Goal: Task Accomplishment & Management: Complete application form

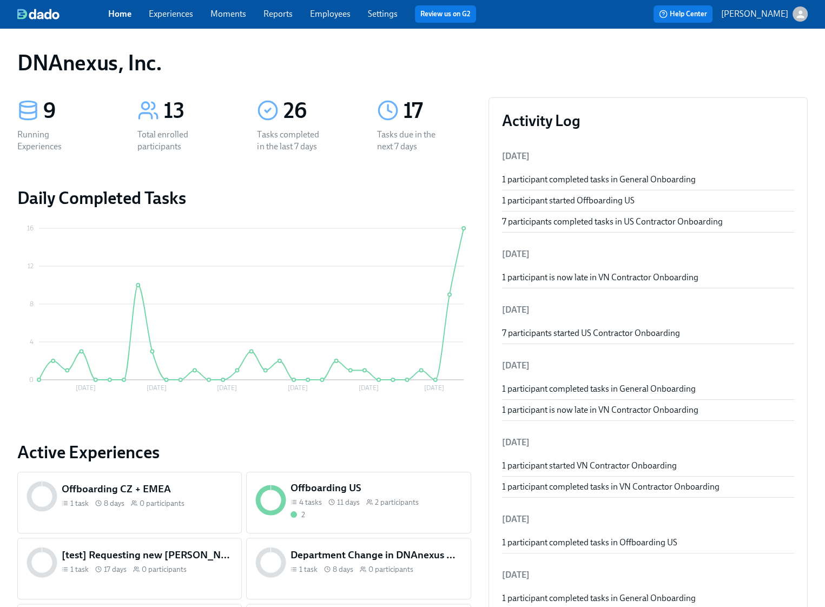
click at [170, 12] on link "Experiences" at bounding box center [171, 14] width 44 height 10
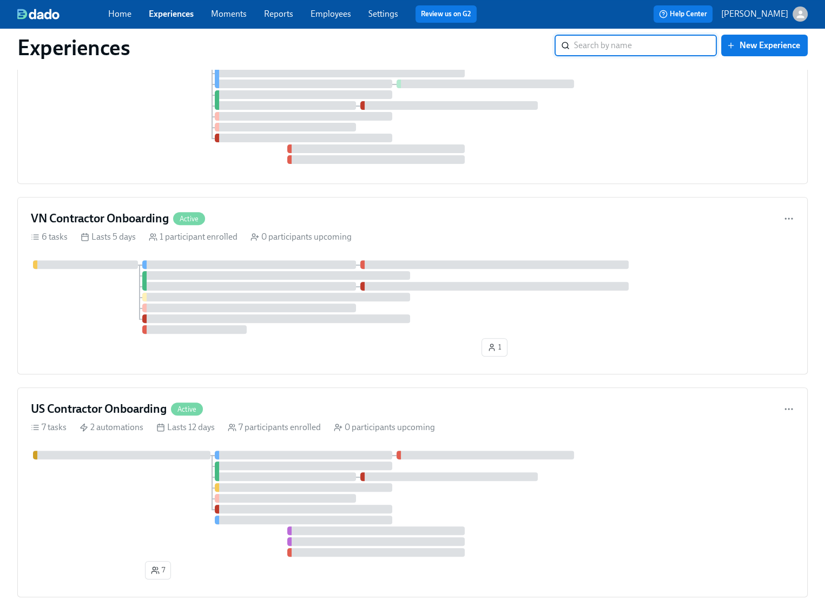
scroll to position [426, 0]
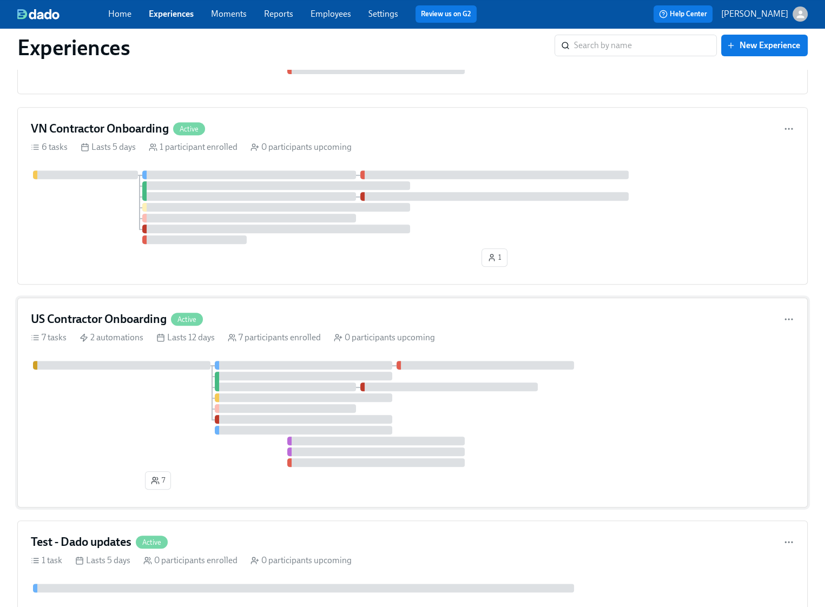
click at [114, 412] on div at bounding box center [412, 414] width 763 height 106
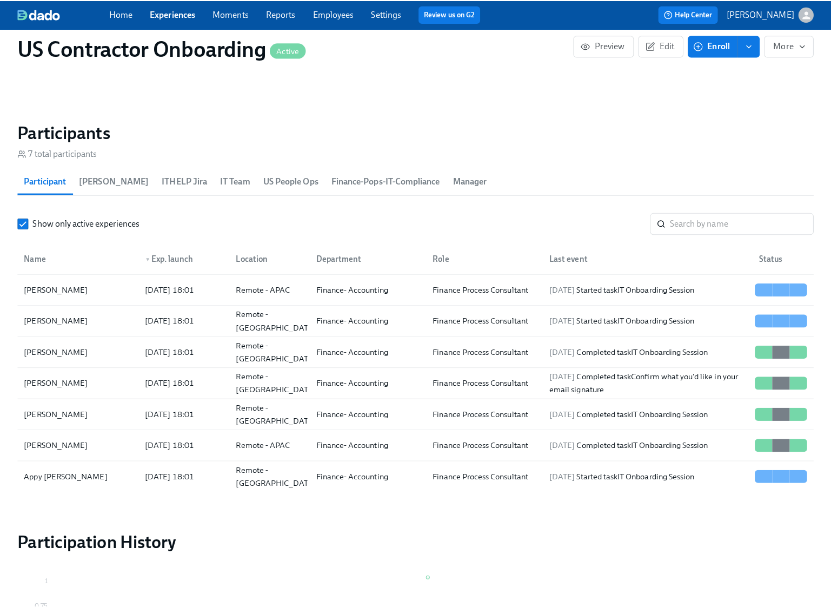
scroll to position [1039, 0]
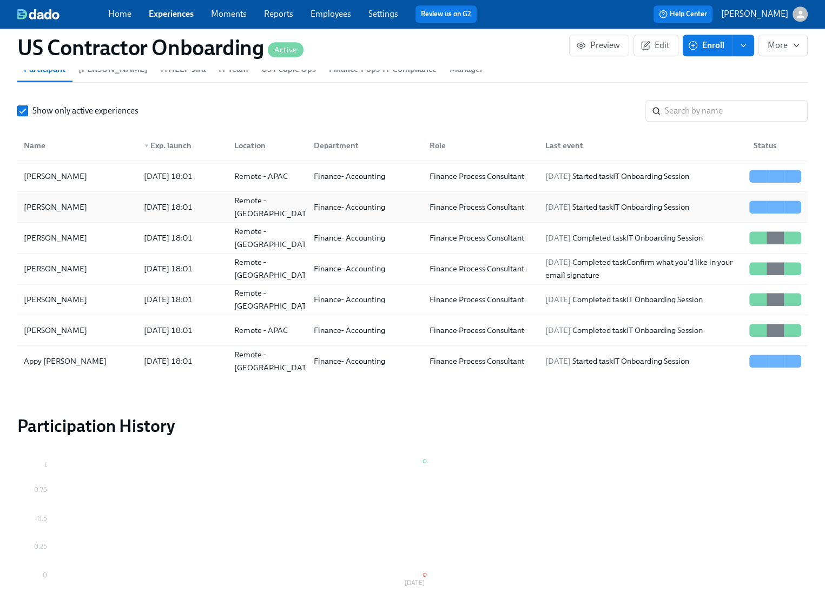
click at [84, 208] on div "[PERSON_NAME]" at bounding box center [77, 207] width 116 height 22
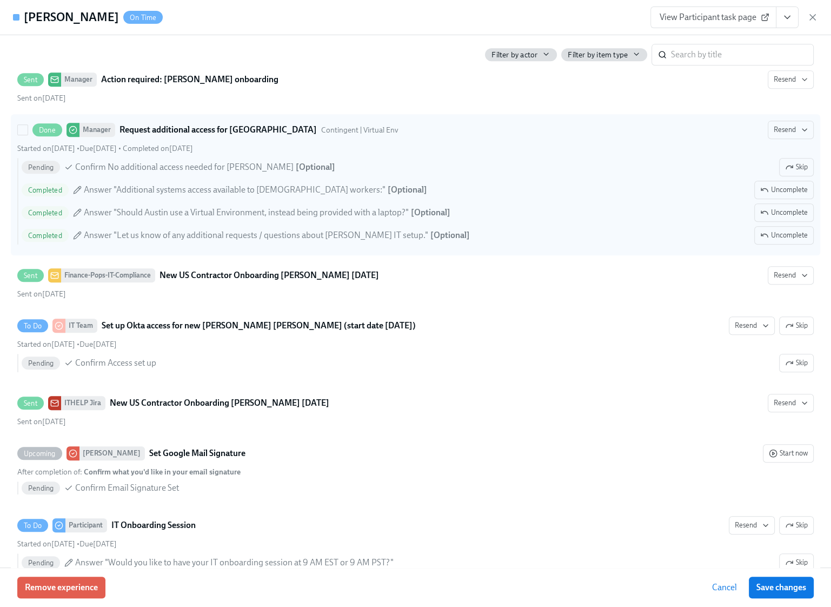
scroll to position [840, 0]
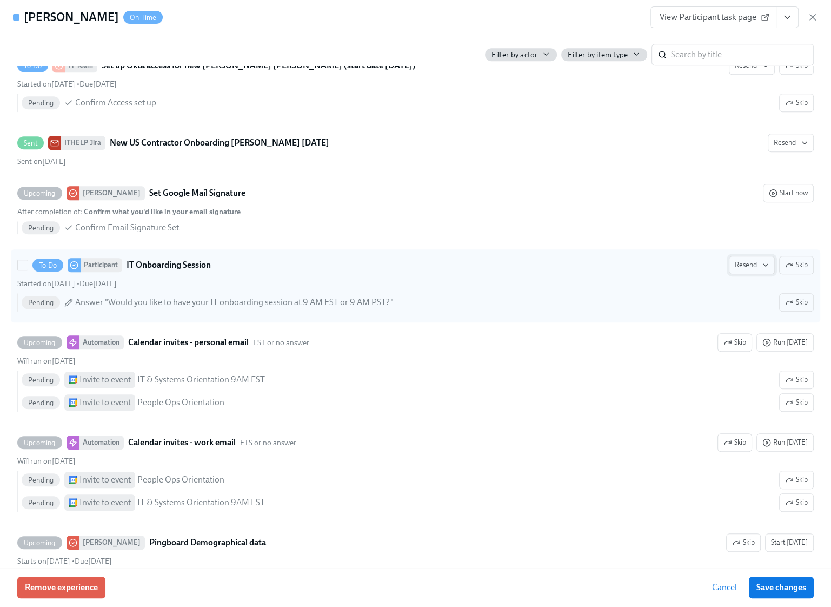
click at [739, 260] on span "Resend" at bounding box center [752, 265] width 34 height 11
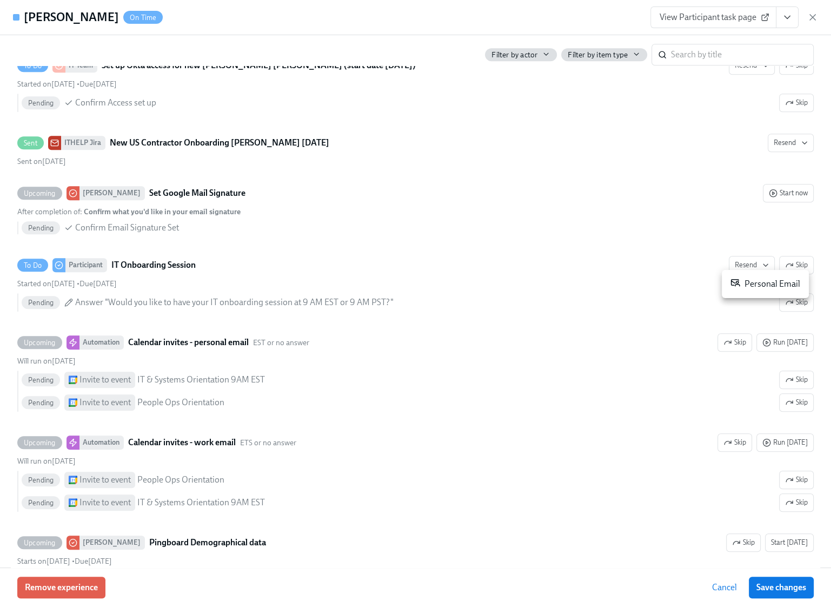
click at [754, 285] on div "Personal Email" at bounding box center [765, 283] width 70 height 13
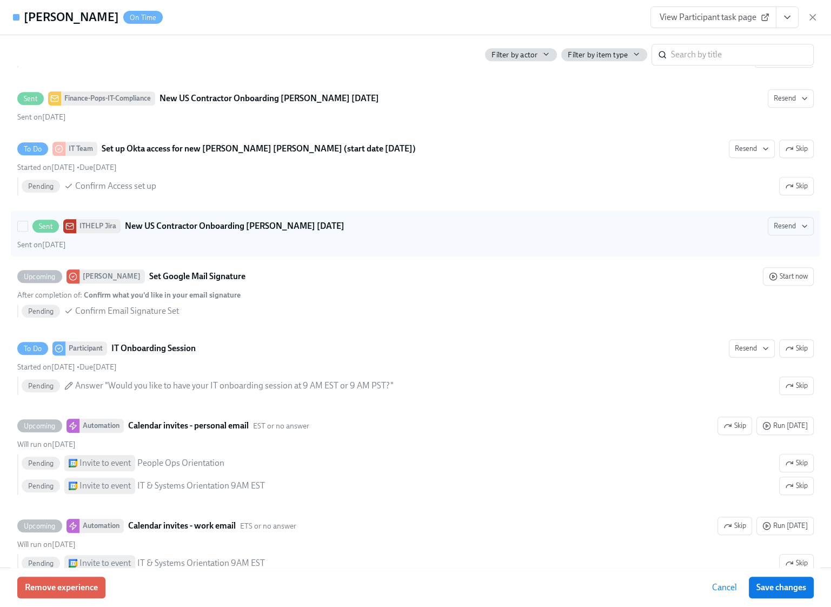
scroll to position [714, 0]
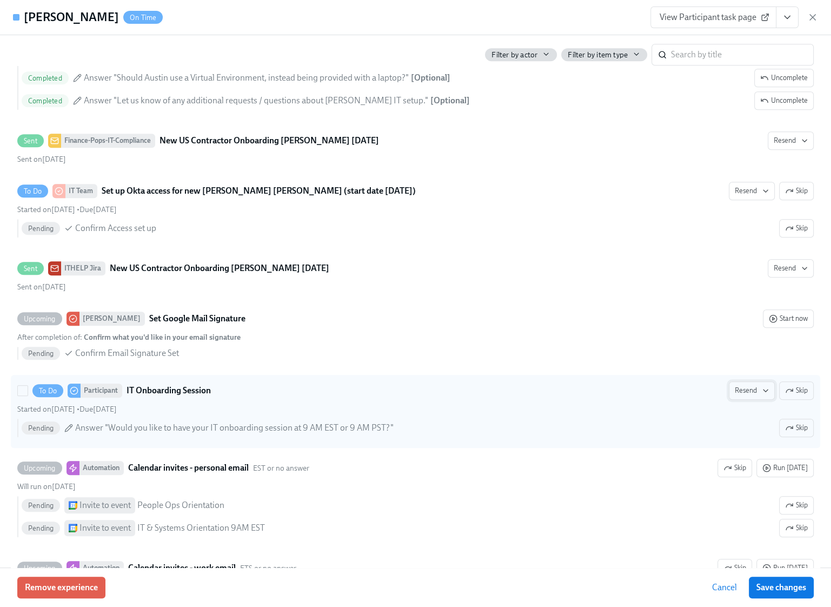
click at [741, 385] on span "Resend" at bounding box center [752, 390] width 34 height 11
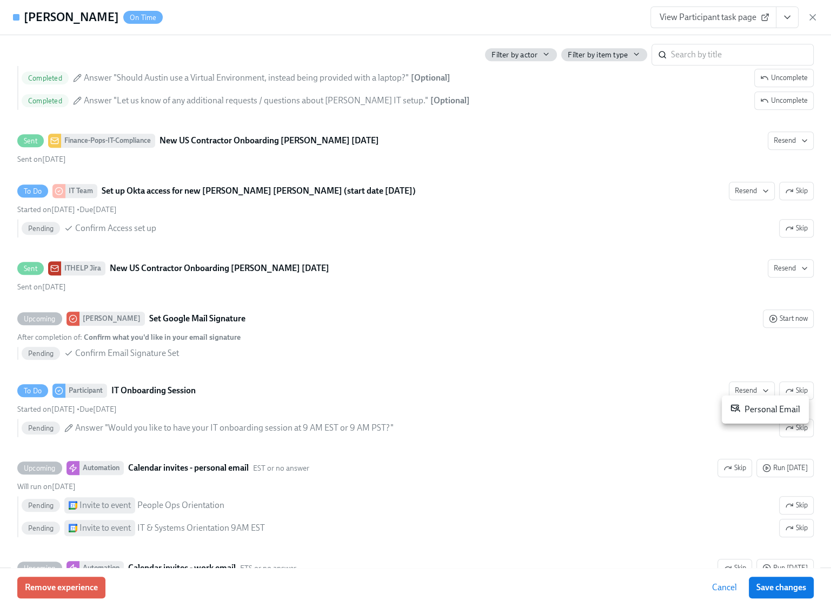
click at [748, 411] on div "Personal Email" at bounding box center [765, 409] width 70 height 13
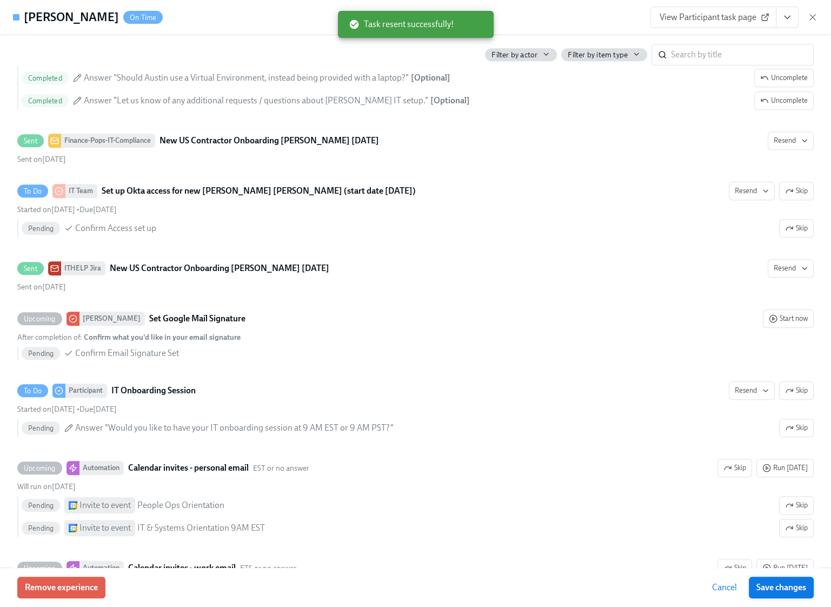
click at [789, 591] on span "Save changes" at bounding box center [781, 587] width 50 height 11
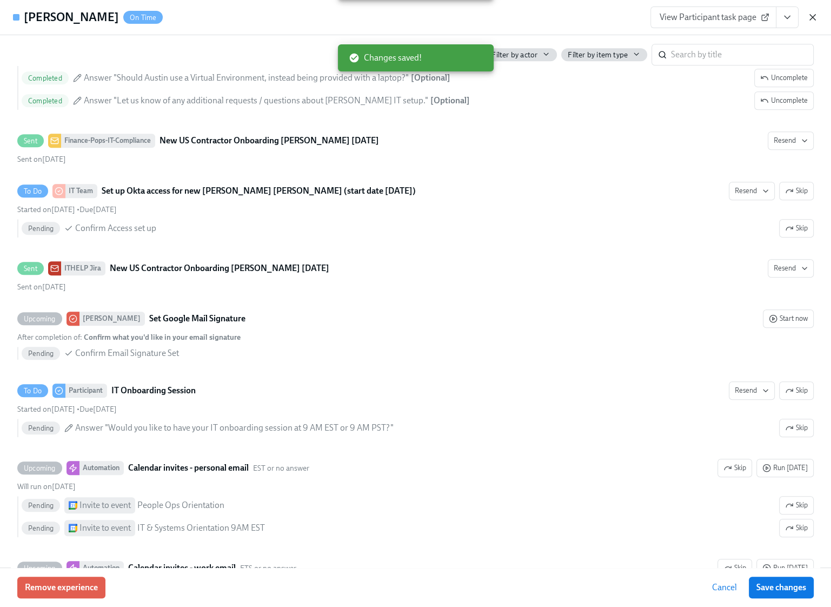
click at [812, 18] on icon "button" at bounding box center [812, 17] width 11 height 11
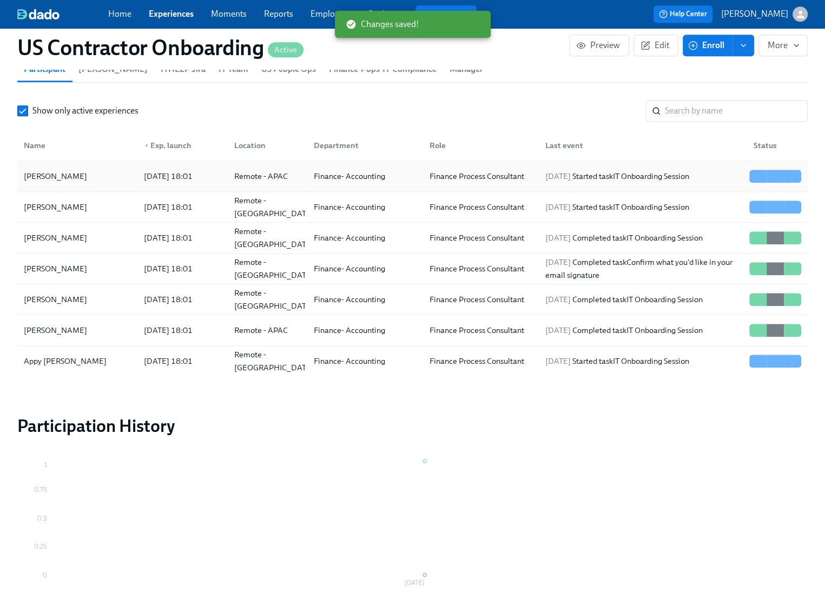
click at [91, 179] on div "Akash Aggarwal" at bounding box center [77, 176] width 116 height 22
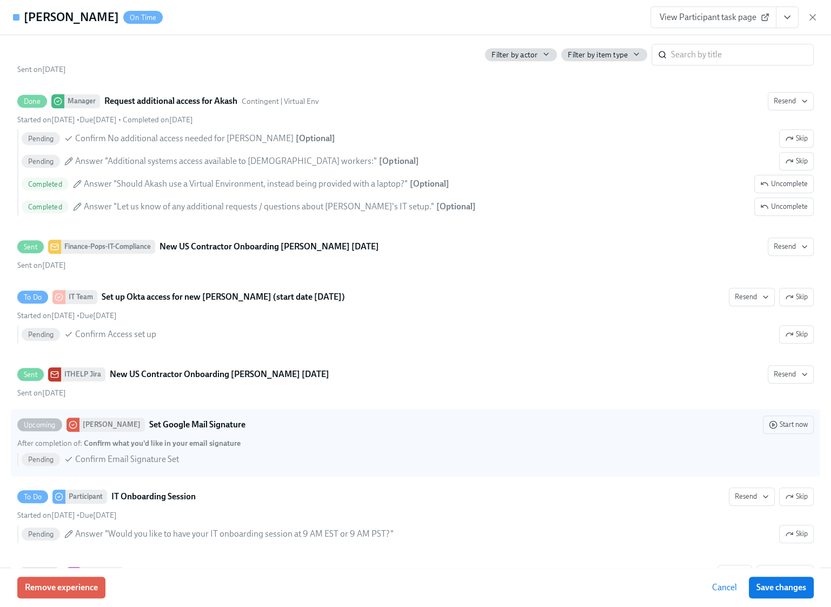
scroll to position [747, 0]
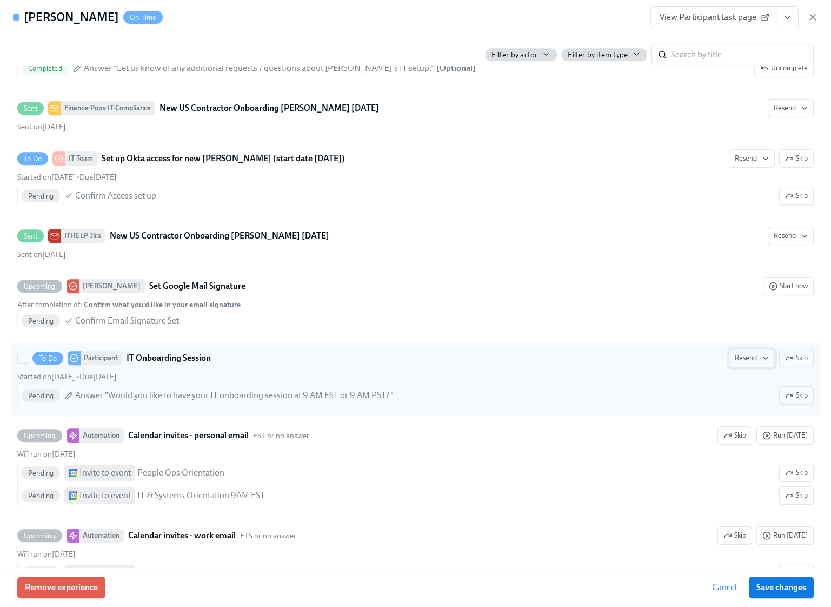
click at [744, 355] on span "Resend" at bounding box center [752, 358] width 34 height 11
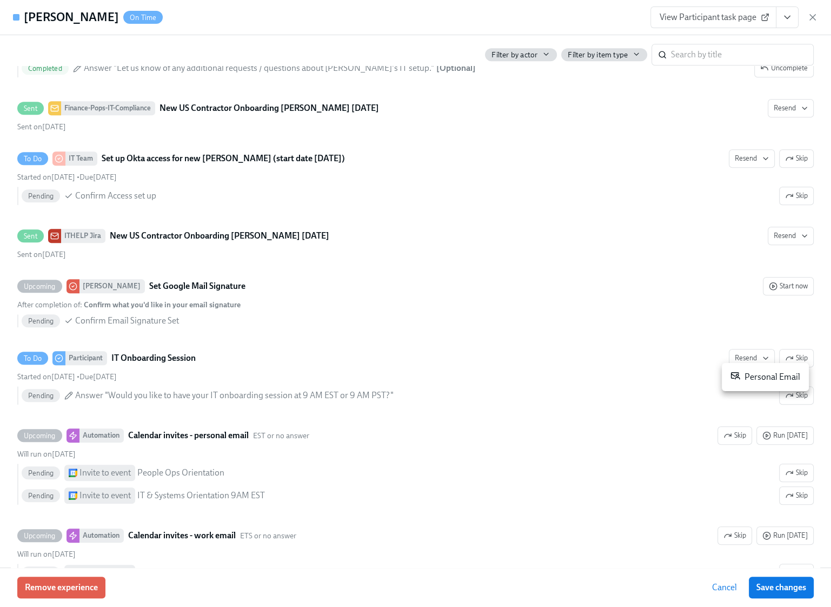
click at [742, 377] on div "Personal Email" at bounding box center [765, 376] width 70 height 13
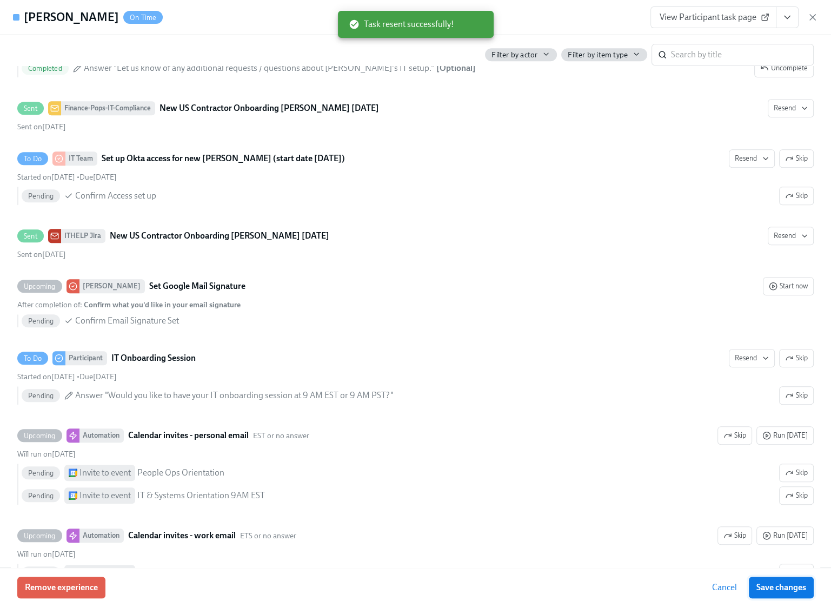
click at [787, 586] on span "Save changes" at bounding box center [781, 587] width 50 height 11
click at [815, 22] on icon "button" at bounding box center [812, 17] width 11 height 11
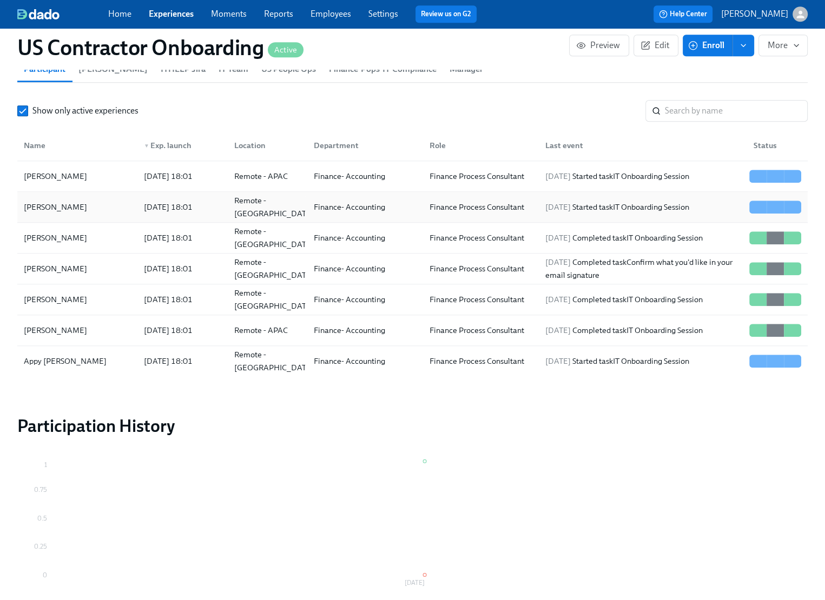
click at [61, 203] on div "Austin Burlone" at bounding box center [55, 207] width 72 height 13
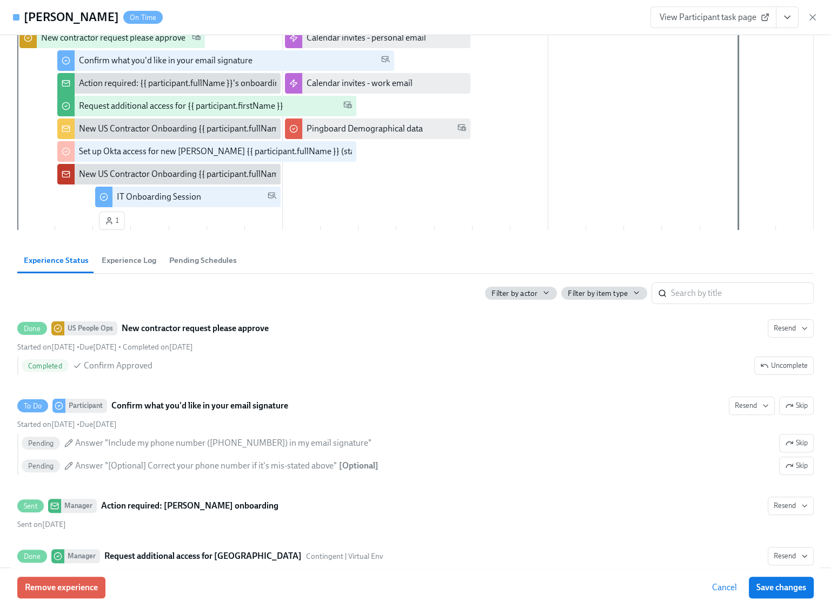
scroll to position [136, 0]
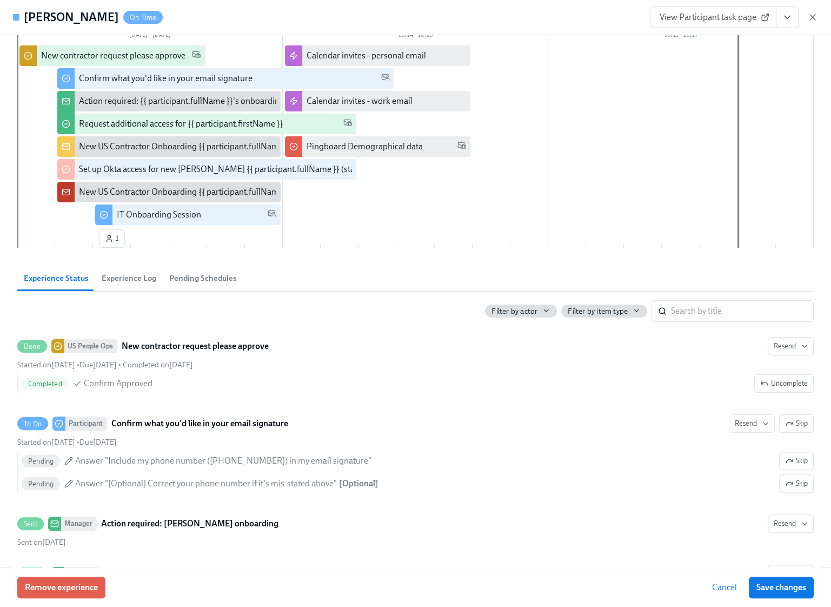
click at [782, 17] on icon "View task page" at bounding box center [787, 17] width 11 height 11
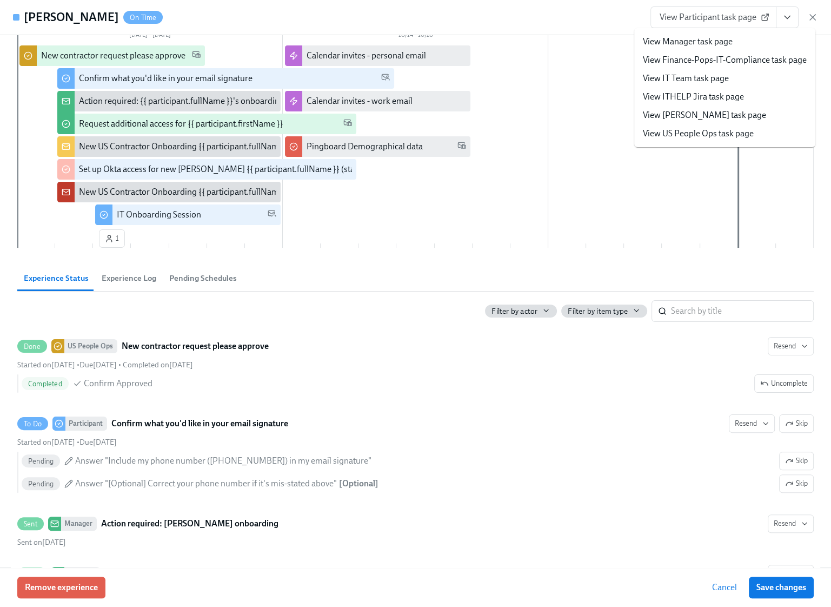
click at [692, 40] on link "View Manager task page" at bounding box center [688, 42] width 90 height 12
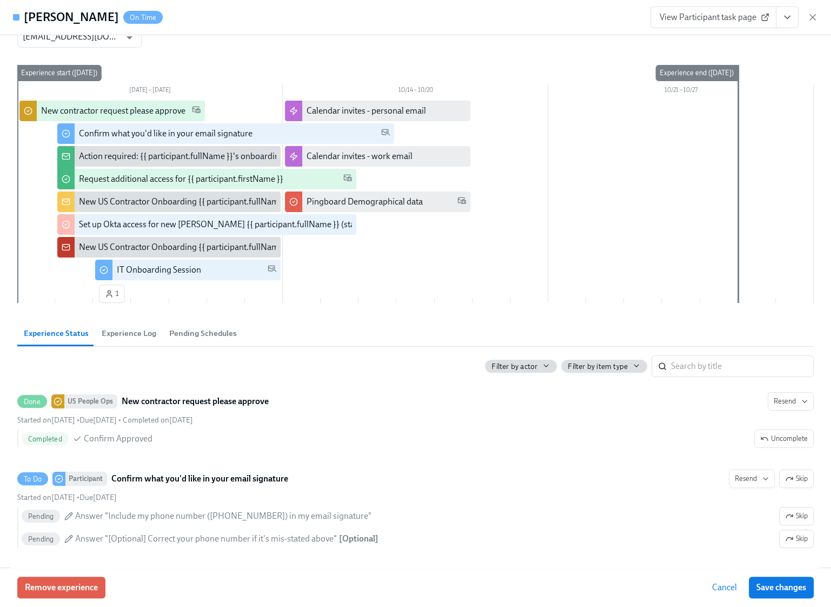
scroll to position [0, 0]
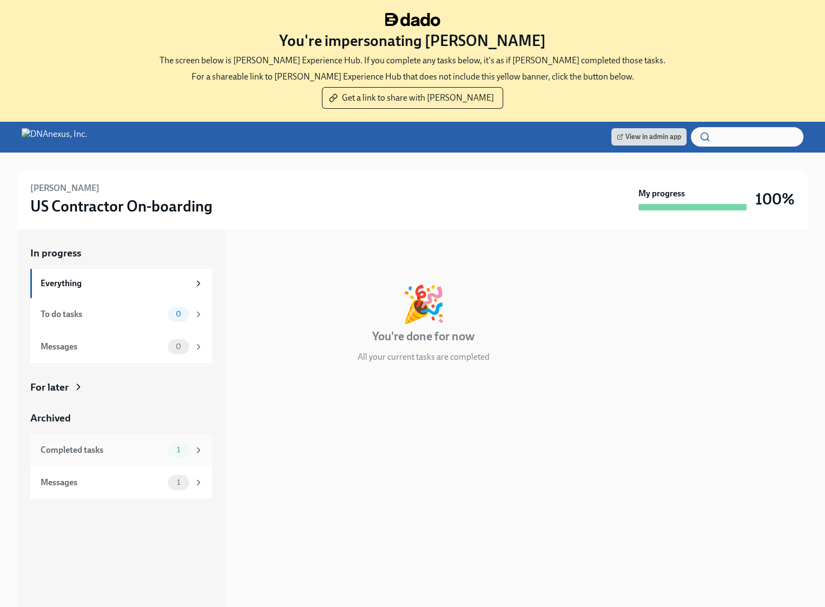
click at [185, 441] on div "Completed tasks 1" at bounding box center [121, 450] width 182 height 32
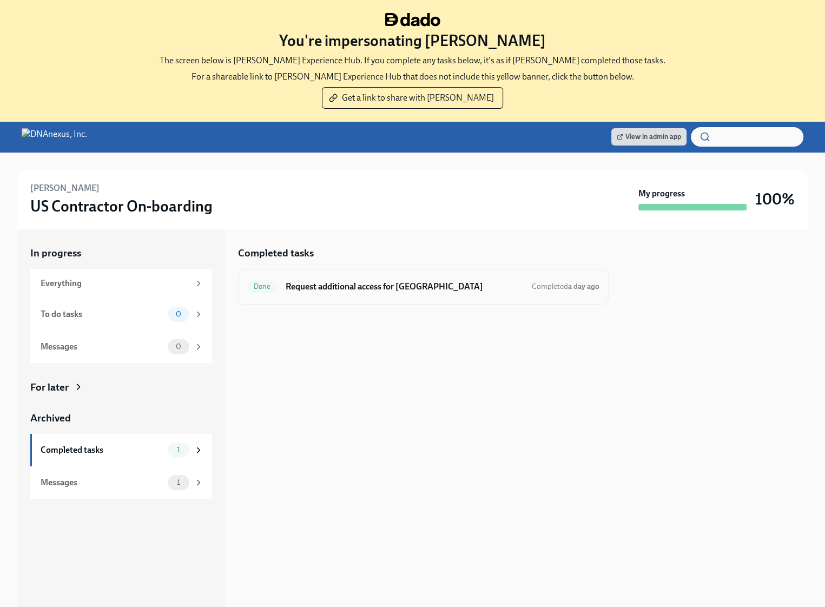
click at [370, 282] on h6 "Request additional access for Austin" at bounding box center [403, 287] width 237 height 12
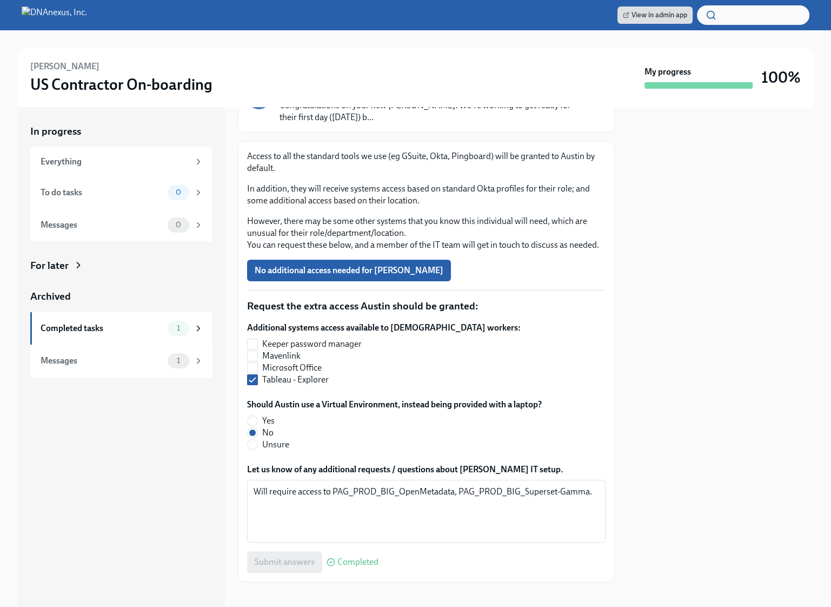
scroll to position [115, 0]
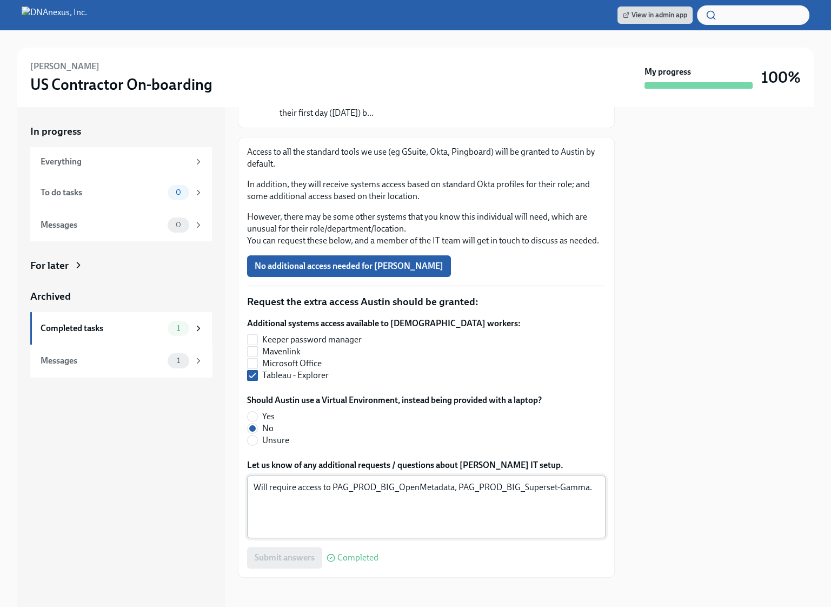
click at [329, 484] on textarea "Will require access to PAG_PROD_BIG_OpenMetadata, PAG_PROD_BIG_Superset-Gamma." at bounding box center [427, 507] width 346 height 52
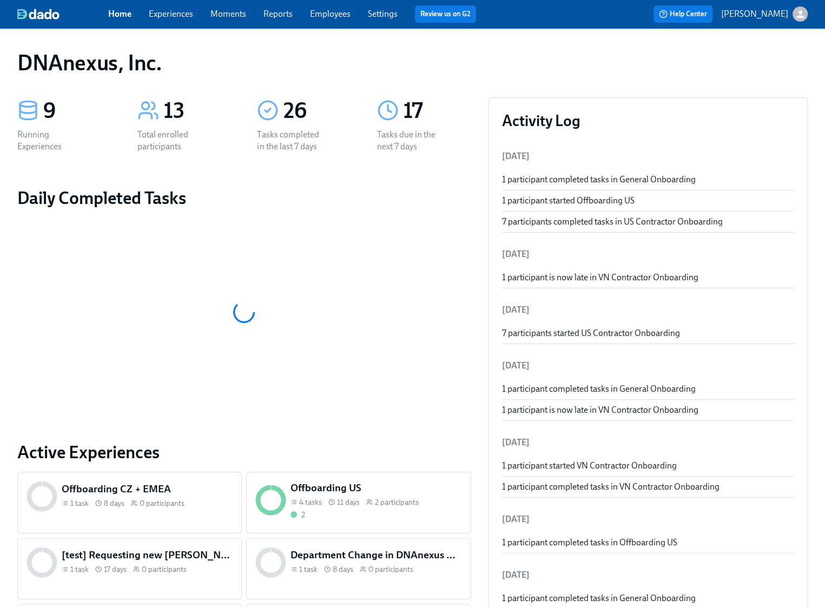
click at [165, 16] on link "Experiences" at bounding box center [171, 14] width 44 height 10
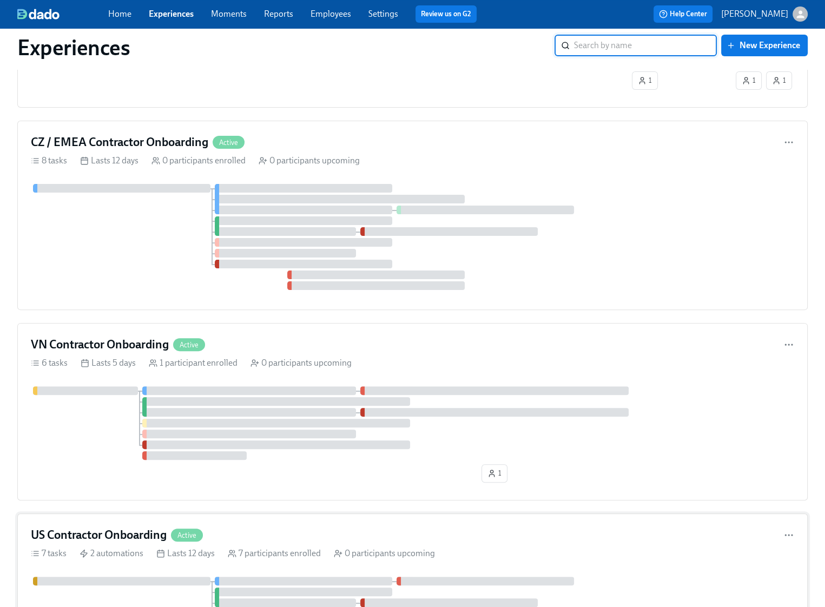
scroll to position [370, 0]
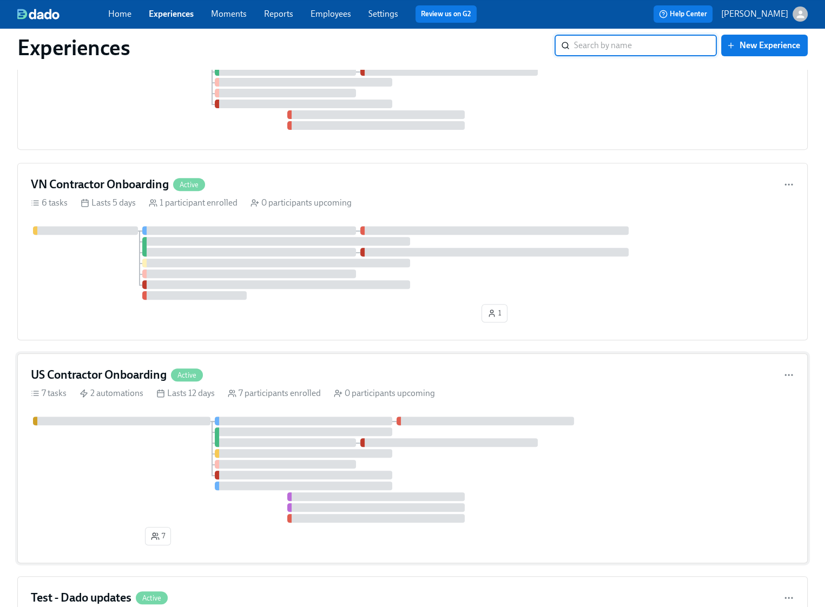
click at [119, 449] on div at bounding box center [412, 469] width 763 height 106
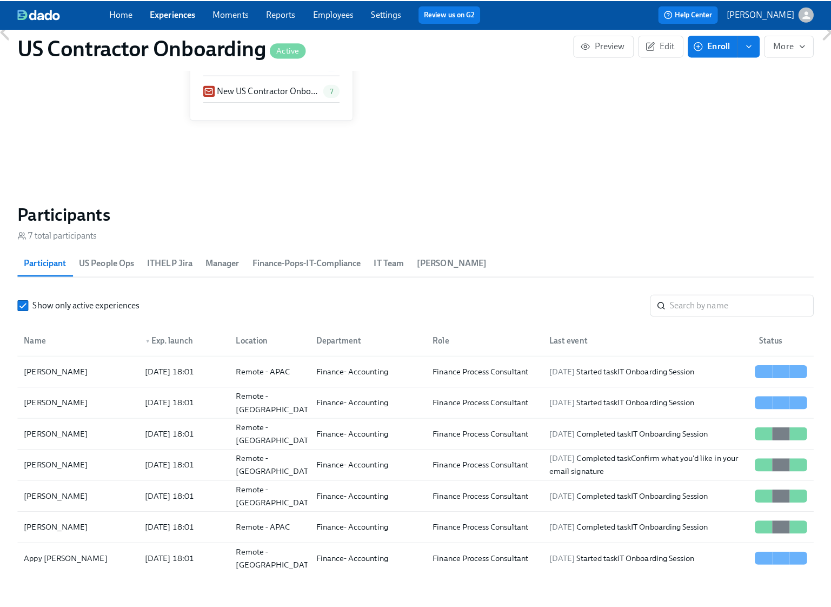
scroll to position [967, 0]
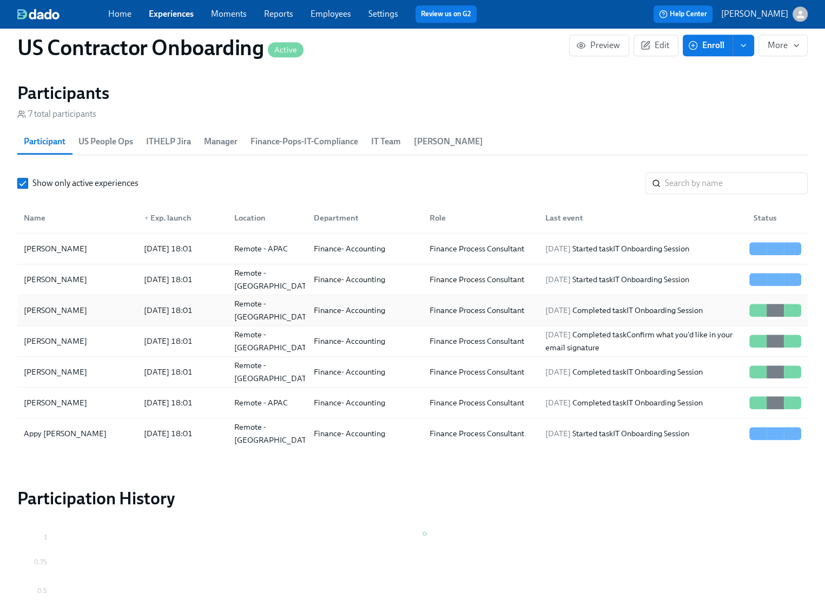
click at [63, 308] on div "[PERSON_NAME]" at bounding box center [55, 310] width 72 height 13
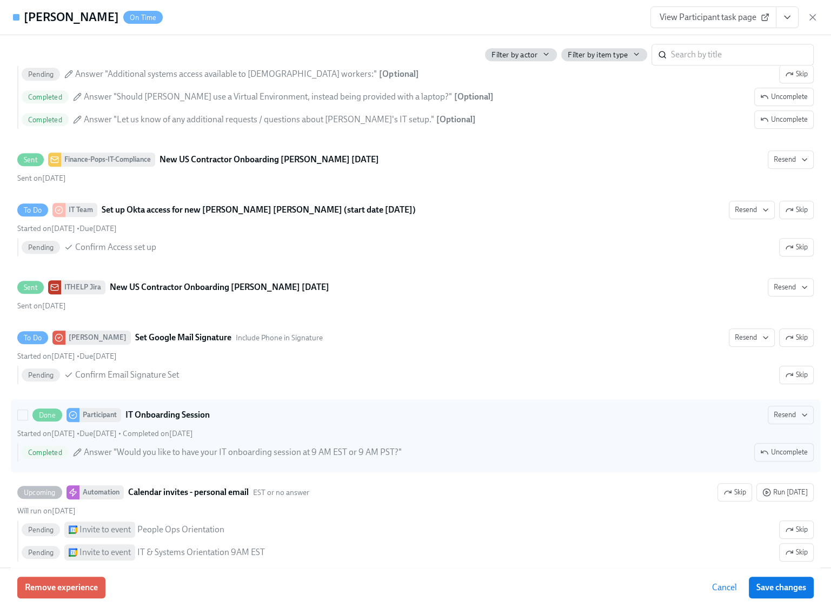
scroll to position [704, 0]
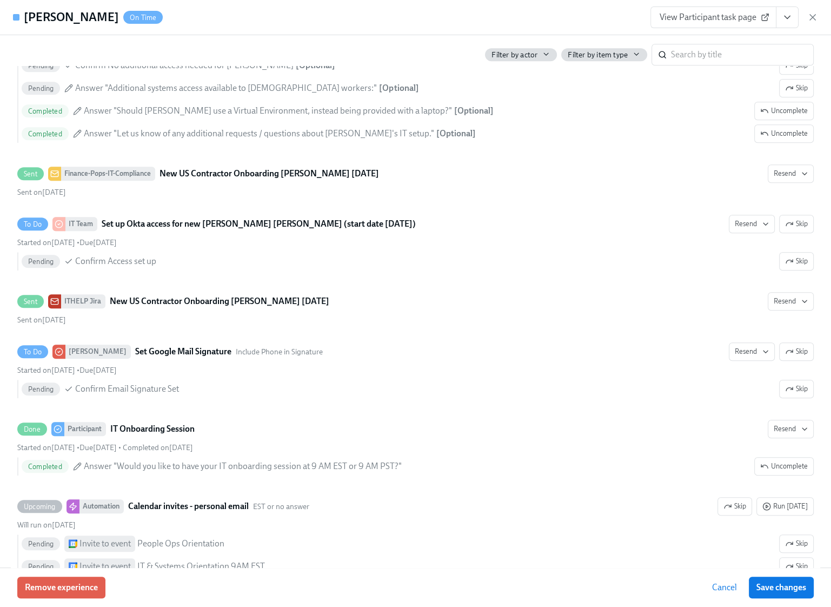
click at [705, 18] on span "View Participant task page" at bounding box center [714, 17] width 108 height 11
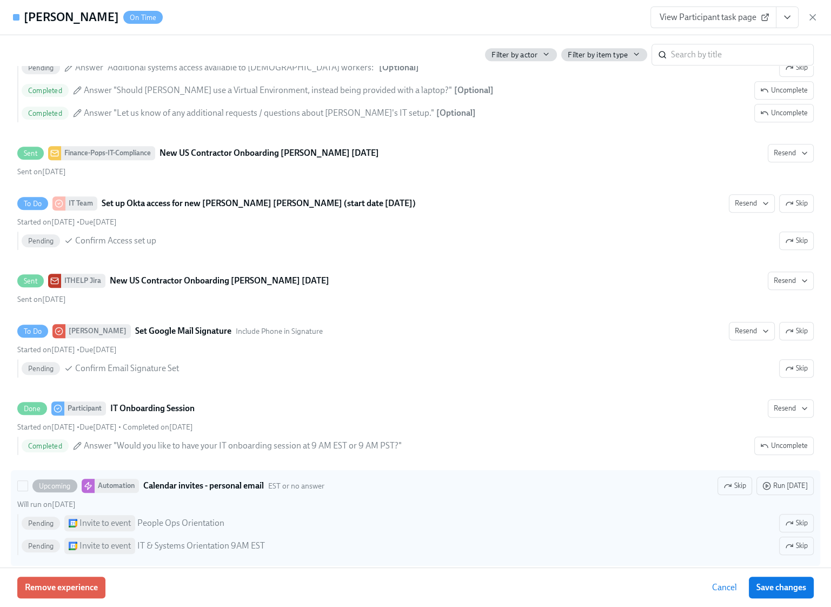
scroll to position [746, 0]
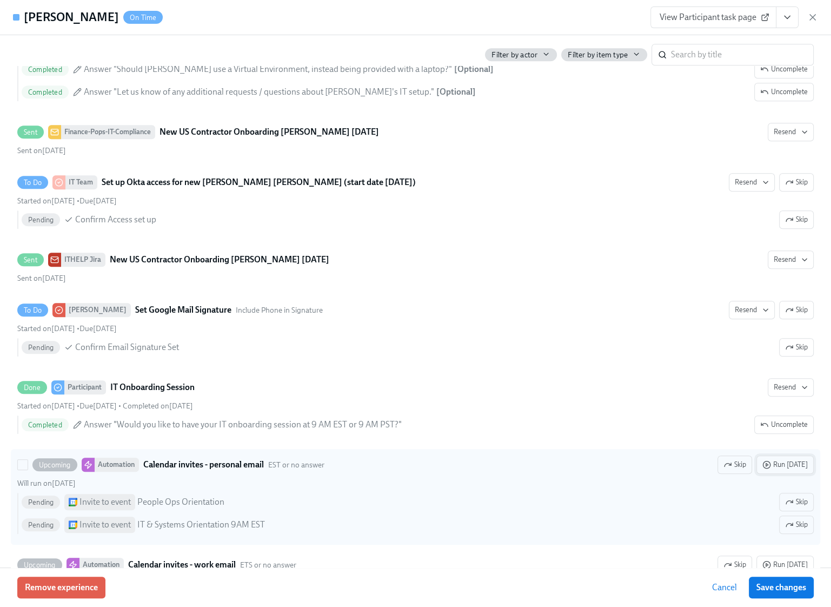
click at [795, 459] on span "Run today" at bounding box center [784, 464] width 45 height 11
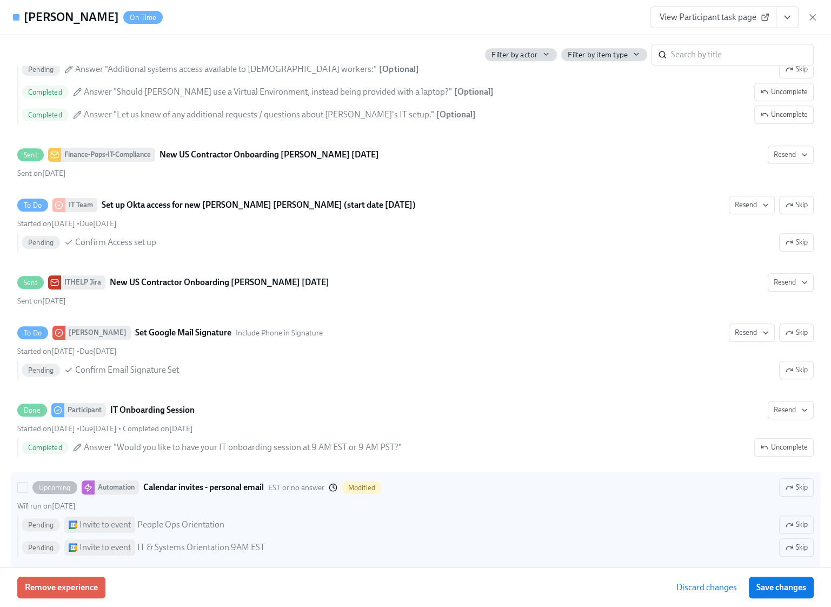
scroll to position [768, 0]
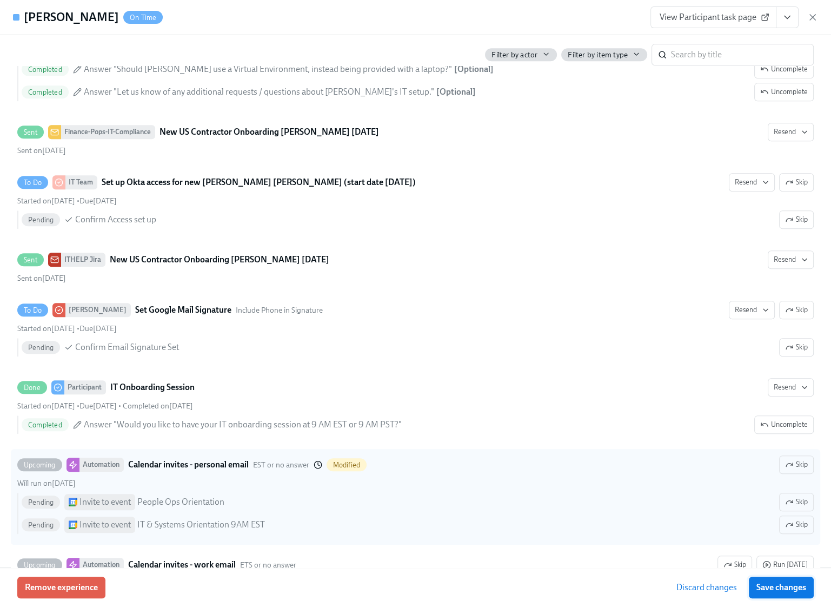
click at [778, 587] on span "Save changes" at bounding box center [781, 587] width 50 height 11
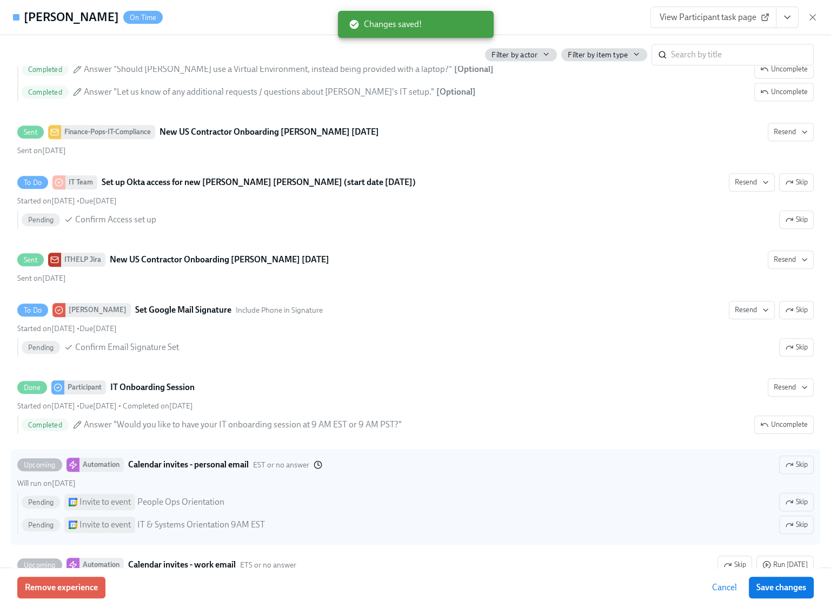
click at [790, 19] on icon "View task page" at bounding box center [787, 17] width 11 height 11
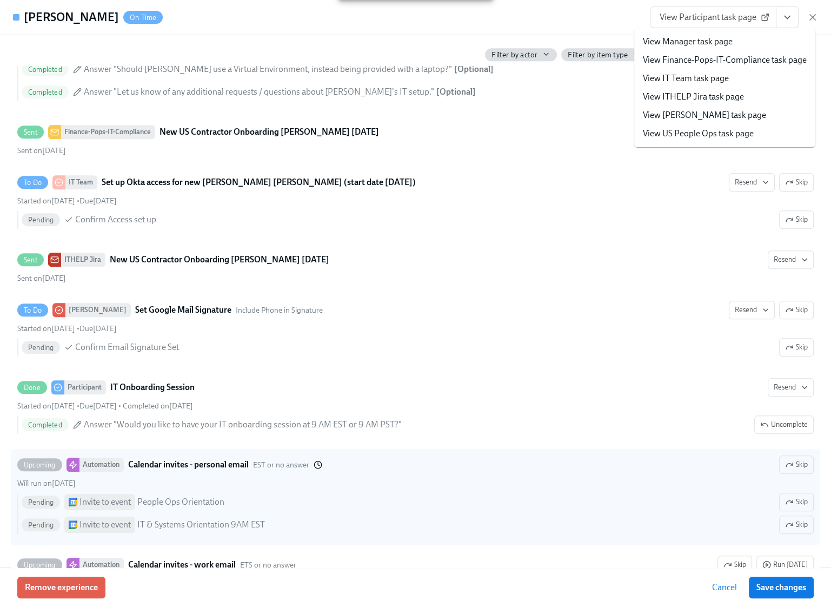
click at [741, 41] on li "View Manager task page" at bounding box center [724, 41] width 181 height 18
click at [710, 43] on link "View Manager task page" at bounding box center [688, 42] width 90 height 12
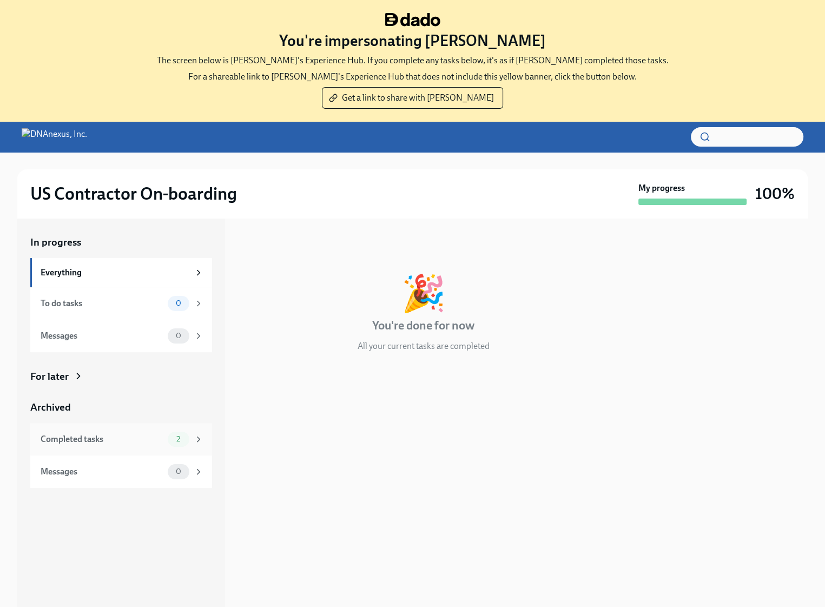
click at [176, 435] on span "2" at bounding box center [178, 439] width 17 height 8
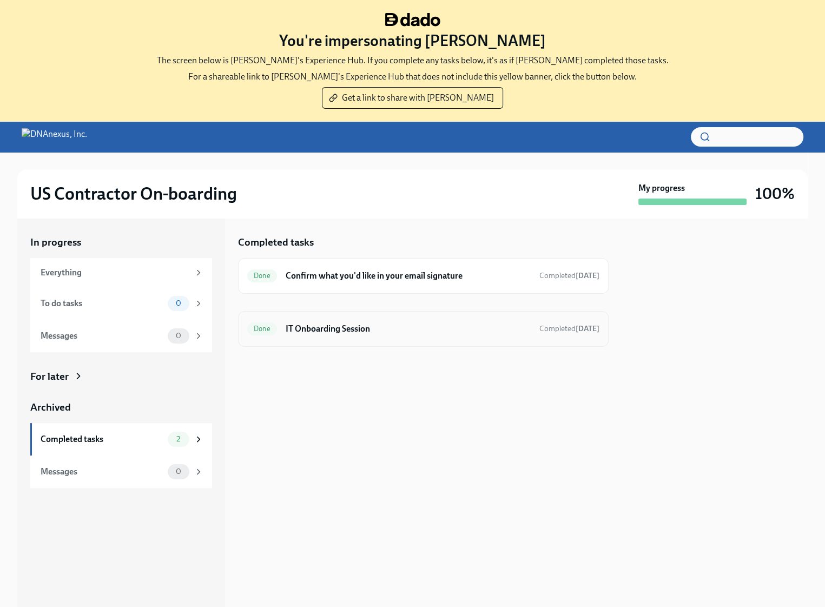
click at [357, 329] on h6 "IT Onboarding Session" at bounding box center [407, 329] width 245 height 12
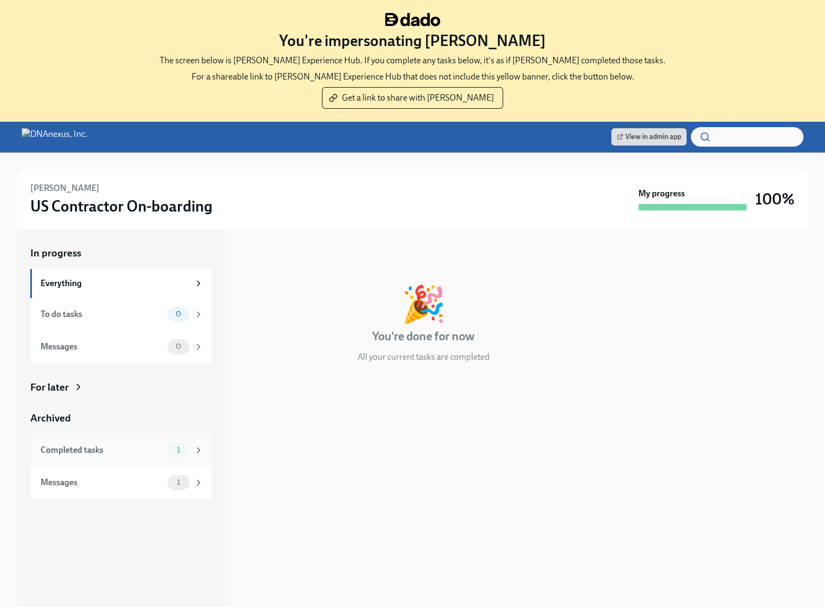
click at [181, 451] on span "1" at bounding box center [178, 450] width 16 height 8
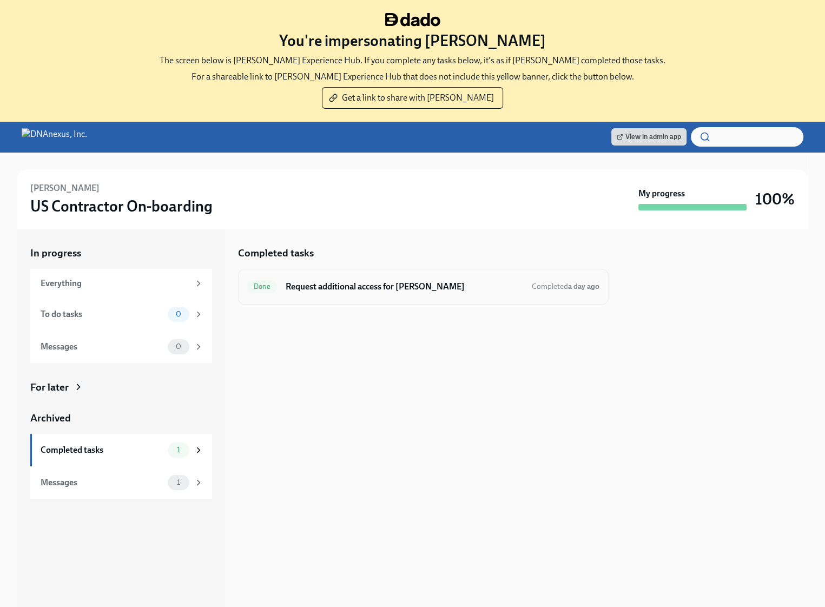
click at [342, 295] on div "Done Request additional access for [PERSON_NAME] Completed a day ago" at bounding box center [423, 287] width 370 height 36
click at [350, 291] on h6 "Request additional access for [PERSON_NAME]" at bounding box center [403, 287] width 237 height 12
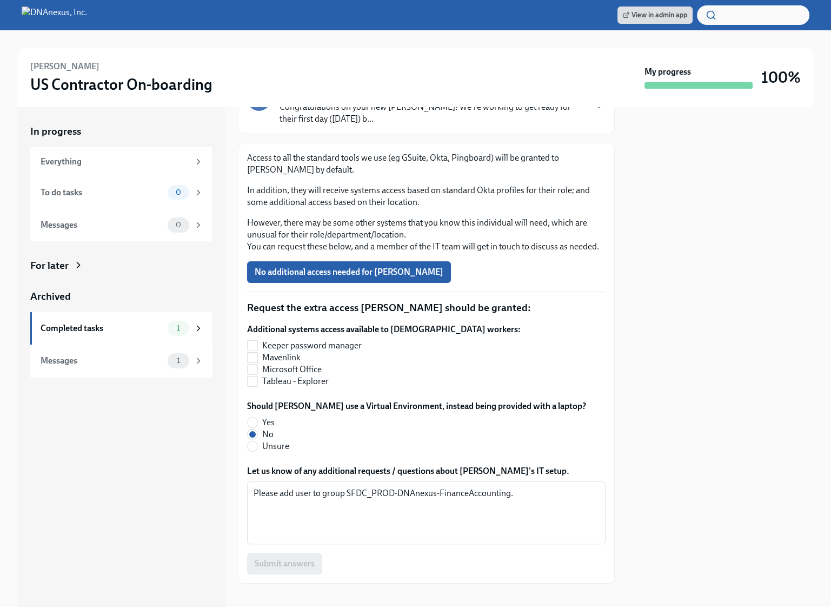
scroll to position [94, 0]
click at [420, 504] on textarea "Please add user to group SFDC_PROD-DNAnexus-FinanceAccounting." at bounding box center [427, 512] width 346 height 52
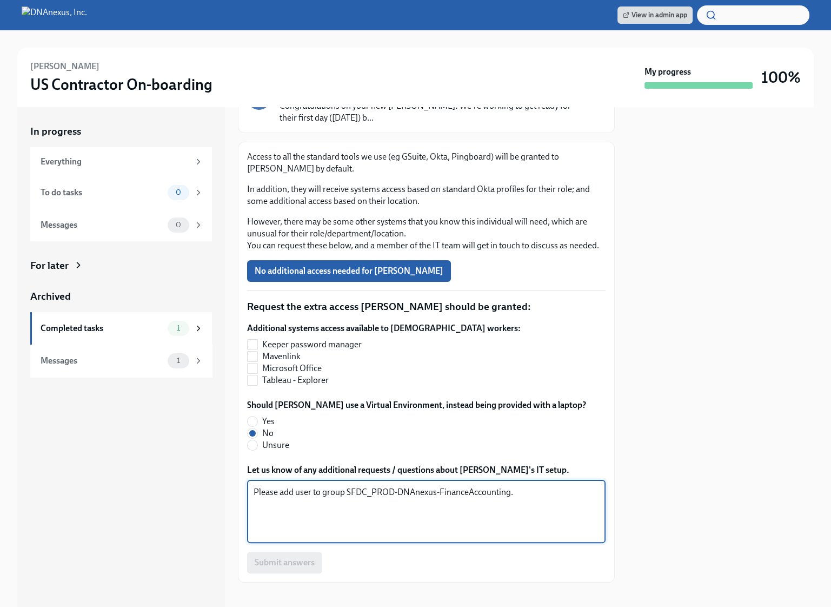
click at [420, 504] on textarea "Please add user to group SFDC_PROD-DNAnexus-FinanceAccounting." at bounding box center [427, 512] width 346 height 52
click at [430, 504] on textarea "Please add user to group SFDC_PROD-DNAnexus-FinanceAccounting." at bounding box center [427, 512] width 346 height 52
drag, startPoint x: 511, startPoint y: 504, endPoint x: 346, endPoint y: 504, distance: 165.5
click at [346, 504] on textarea "Please add user to group SFDC_PROD-DNAnexus-FinanceAccounting." at bounding box center [427, 512] width 346 height 52
